Goal: Register for event/course

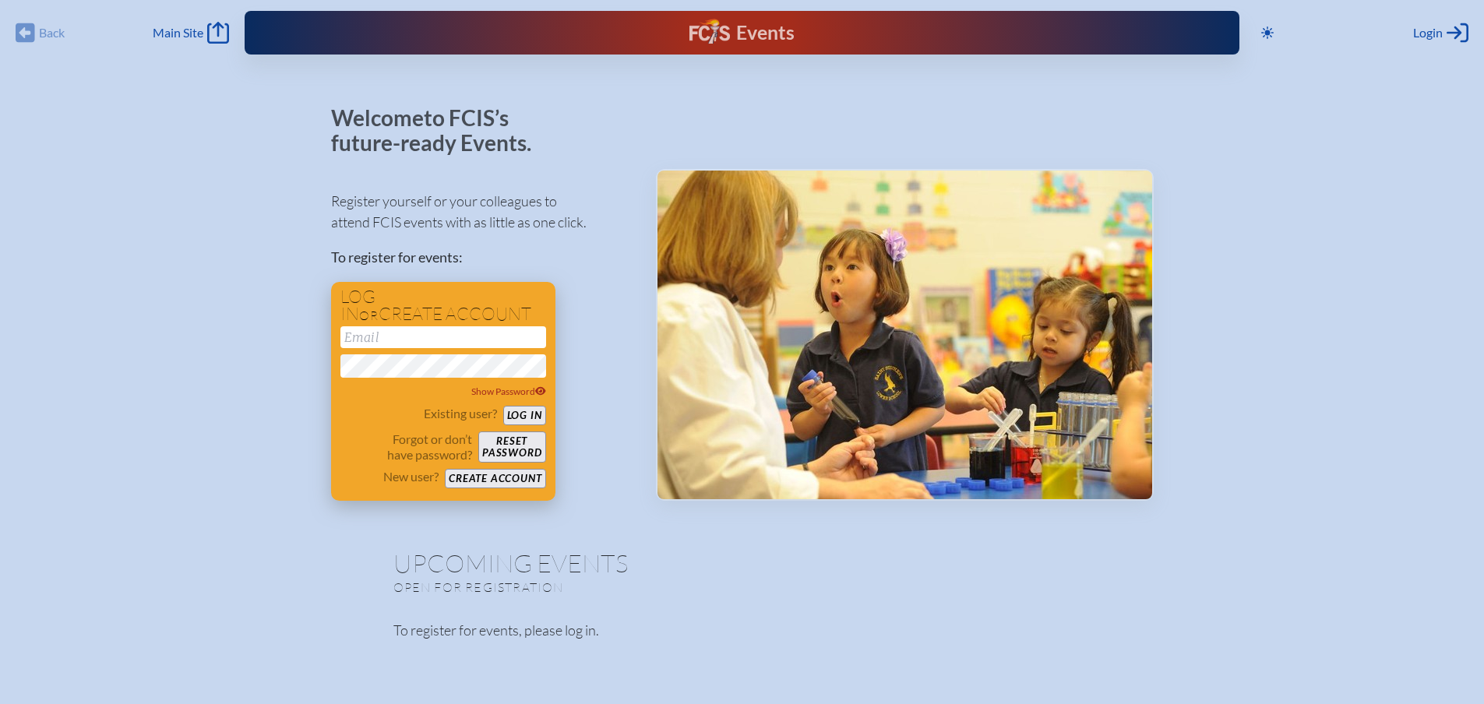
type input "[EMAIL_ADDRESS][DOMAIN_NAME]"
click at [525, 421] on button "Log in" at bounding box center [524, 415] width 43 height 19
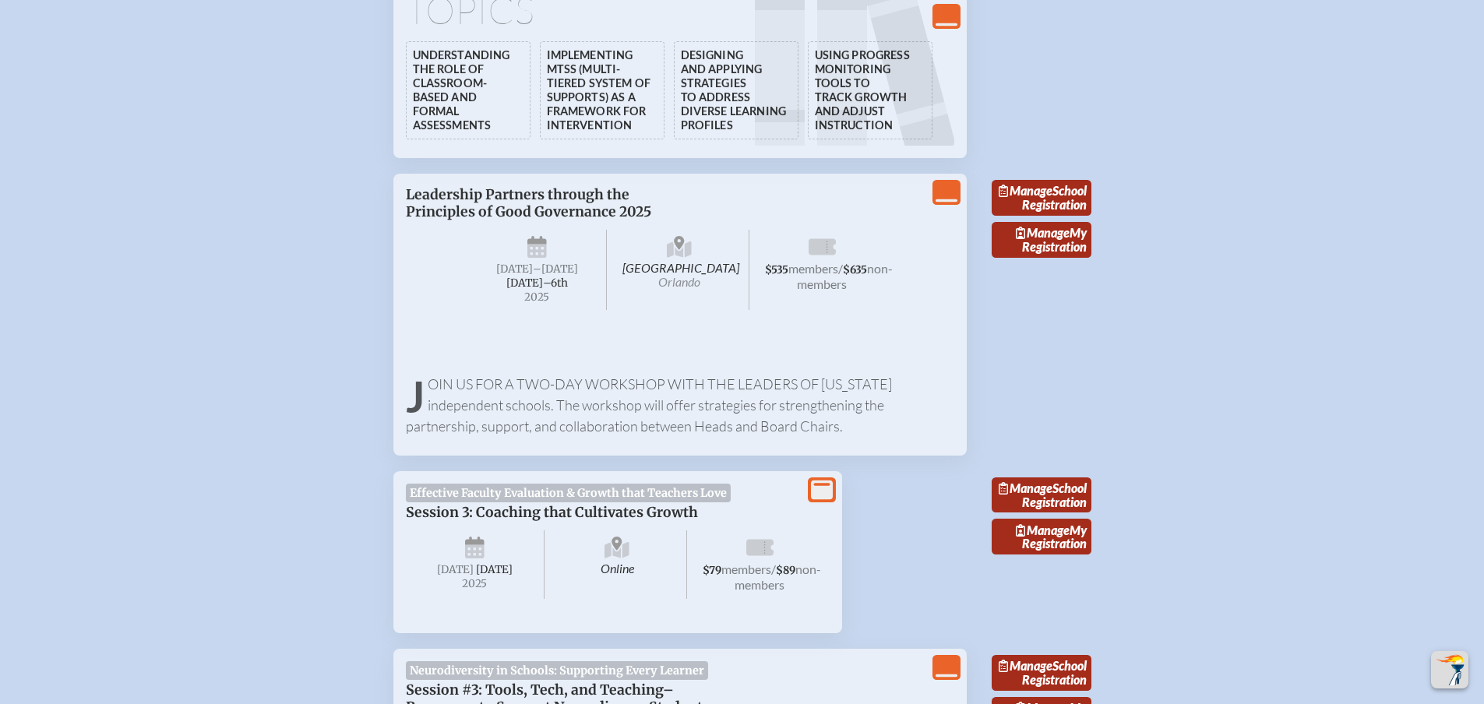
scroll to position [3194, 0]
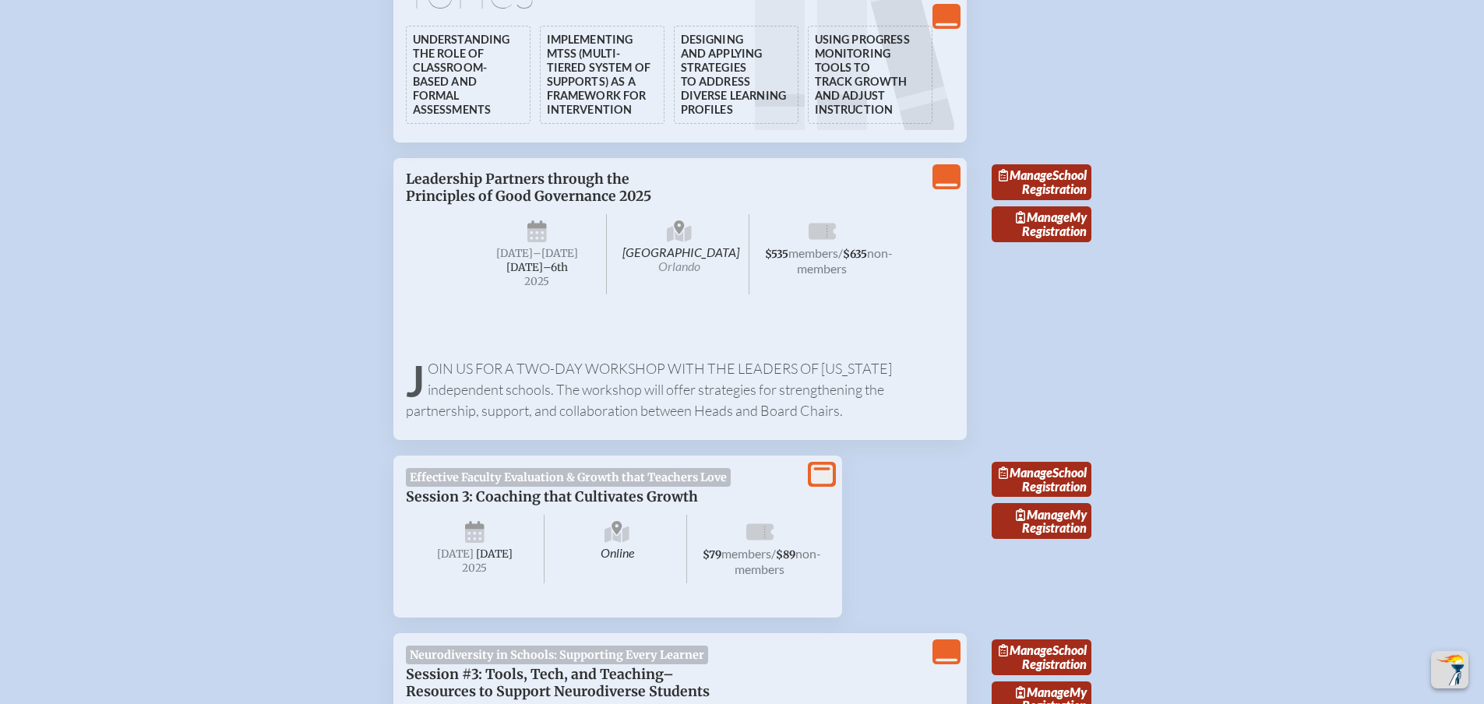
click at [542, 205] on p "Leadership Partners through the Principles of Good Governance 2025" at bounding box center [602, 188] width 393 height 34
click at [496, 421] on p "Join us for a two-day workshop with the leaders of [US_STATE] independent schoo…" at bounding box center [680, 389] width 548 height 63
click at [487, 205] on p "Leadership Partners through the Principles of Good Governance 2025" at bounding box center [602, 188] width 393 height 34
click at [485, 205] on p "Leadership Partners through the Principles of Good Governance 2025" at bounding box center [602, 188] width 393 height 34
drag, startPoint x: 537, startPoint y: 344, endPoint x: 537, endPoint y: 329, distance: 15.6
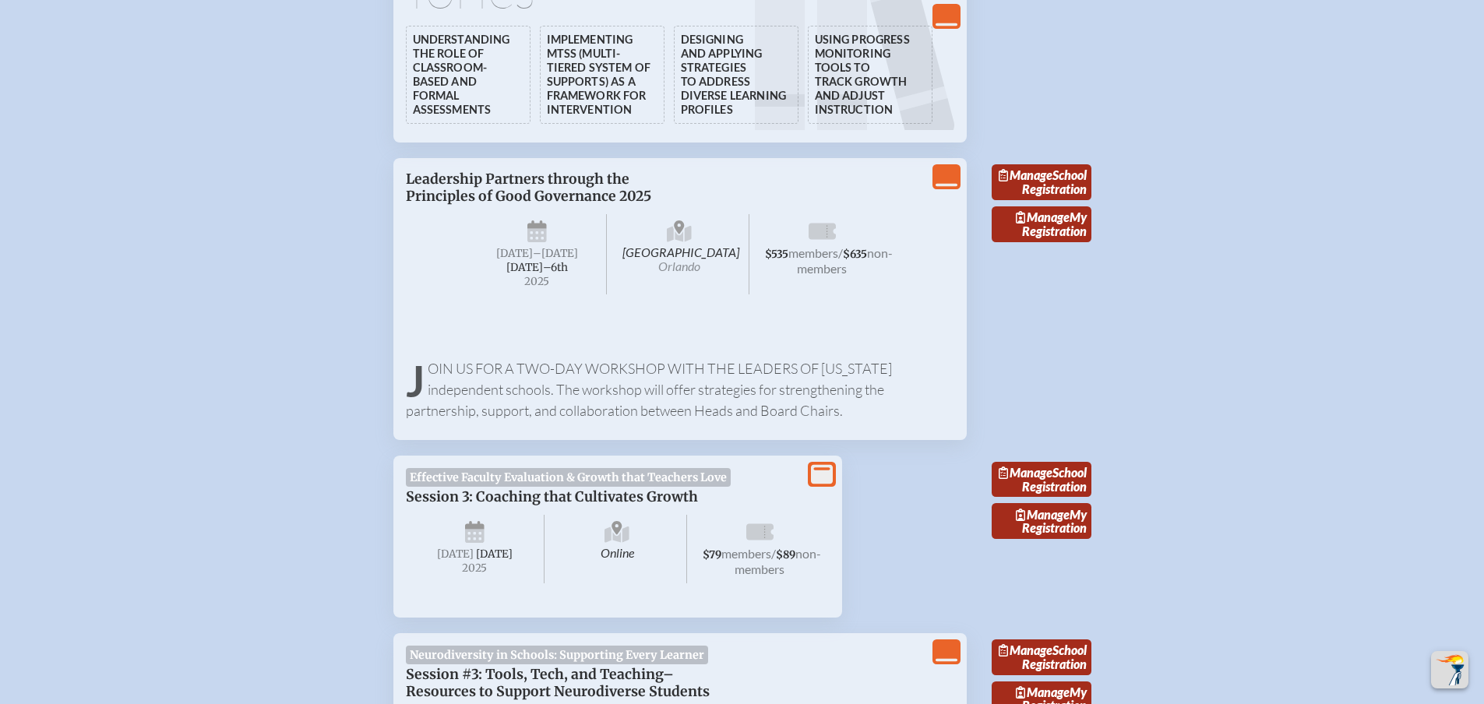
click at [537, 295] on span "[DATE] –[DATE]–⁠6th , 2025" at bounding box center [537, 254] width 139 height 80
click at [535, 274] on span "[DATE]–⁠6th" at bounding box center [537, 267] width 62 height 13
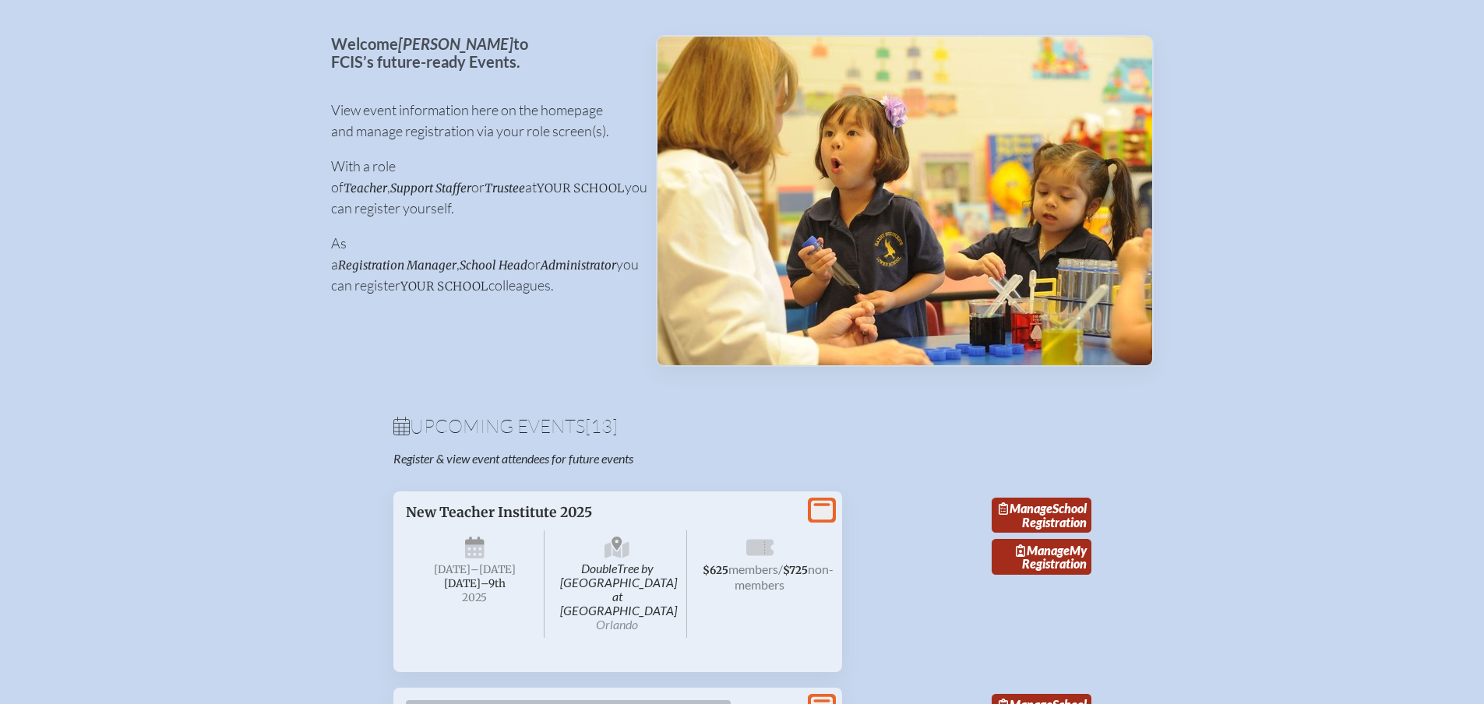
scroll to position [0, 0]
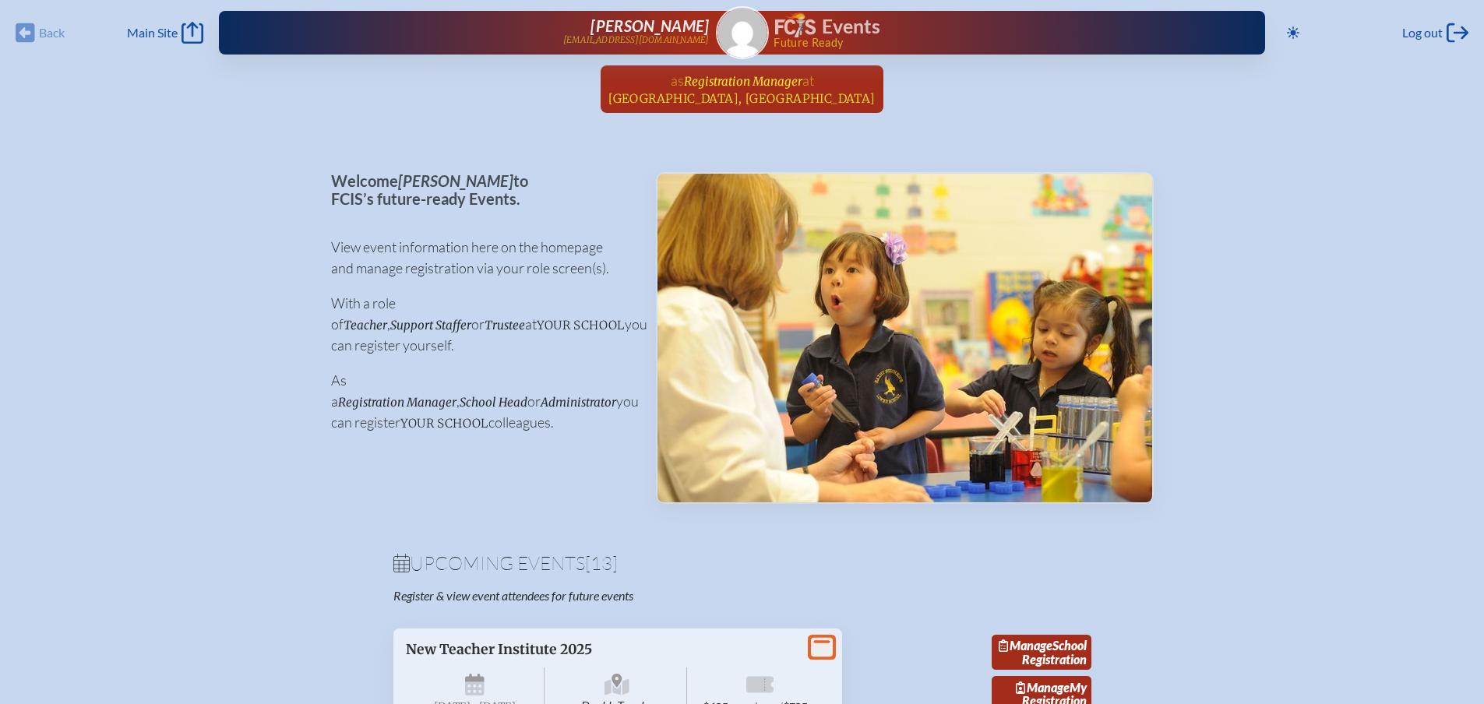
click at [716, 90] on span "at [GEOGRAPHIC_DATA], [GEOGRAPHIC_DATA]" at bounding box center [741, 89] width 266 height 34
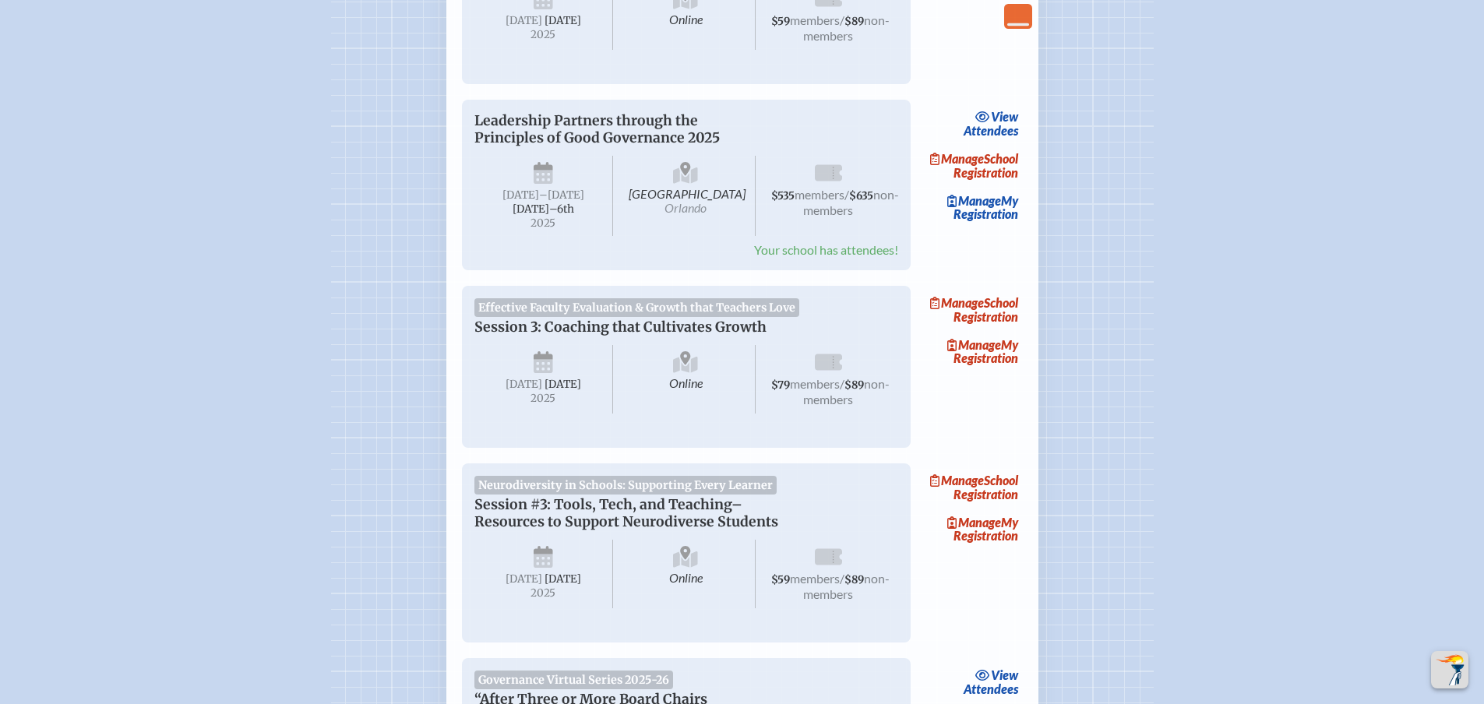
scroll to position [1324, 0]
click at [525, 148] on p "Leadership Partners through the Principles of Good Governance 2025" at bounding box center [670, 131] width 393 height 34
click at [640, 238] on span "[GEOGRAPHIC_DATA] [GEOGRAPHIC_DATA]" at bounding box center [685, 197] width 139 height 80
click at [665, 238] on span "[GEOGRAPHIC_DATA] [GEOGRAPHIC_DATA]" at bounding box center [685, 197] width 139 height 80
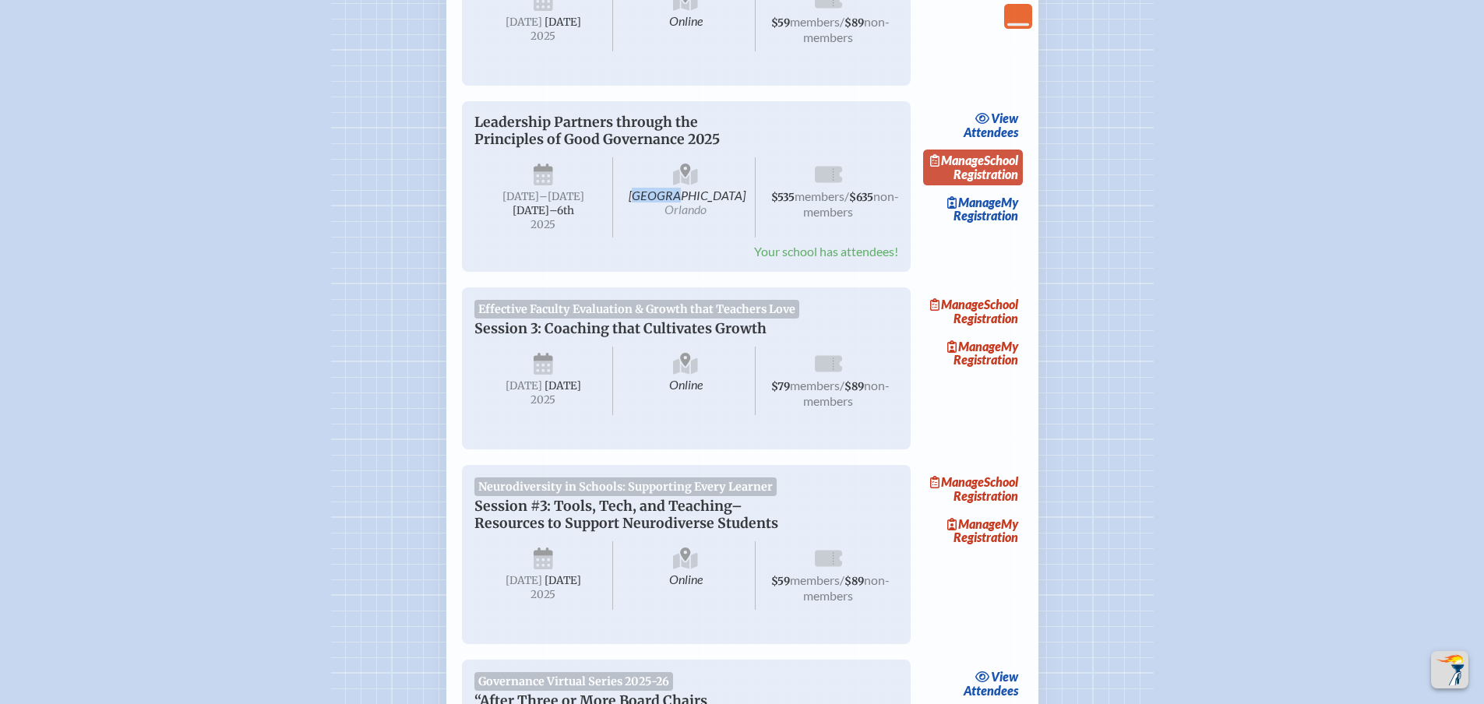
click at [981, 185] on link "Manage School Registration" at bounding box center [973, 168] width 100 height 36
